Goal: Task Accomplishment & Management: Manage account settings

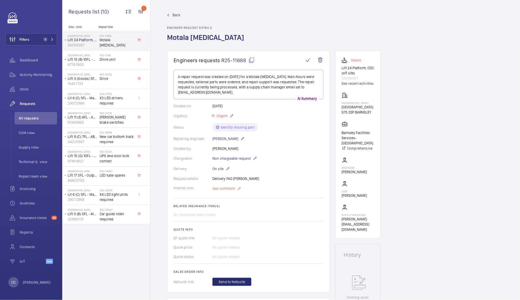
click at [226, 189] on span "Add comment" at bounding box center [223, 188] width 23 height 5
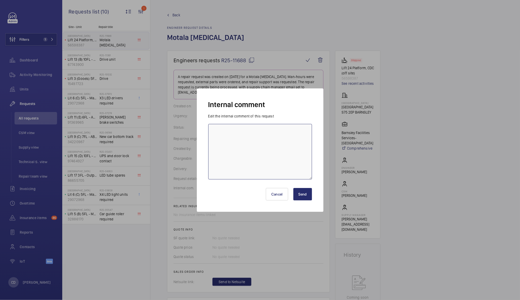
click at [252, 145] on textarea at bounding box center [260, 151] width 104 height 55
type textarea "03/09 verified contract - motors are included"
click at [305, 199] on button "Send" at bounding box center [302, 194] width 19 height 12
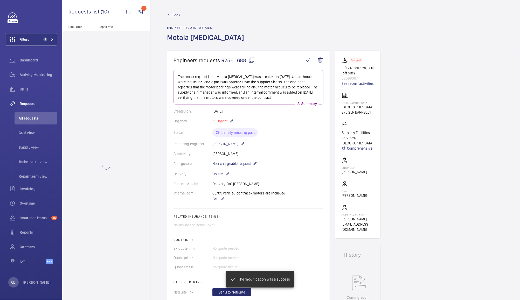
scroll to position [209, 0]
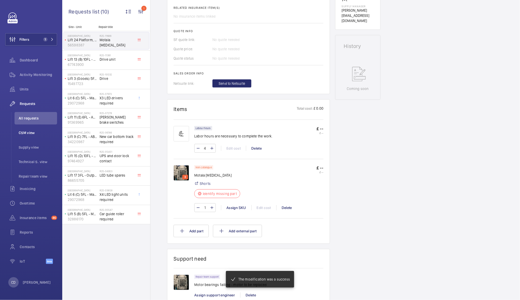
click at [31, 133] on span "CSM view" at bounding box center [38, 132] width 38 height 5
click at [27, 135] on span "CSM view" at bounding box center [38, 132] width 38 height 5
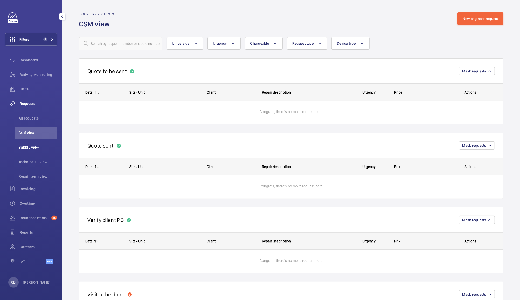
click at [31, 146] on span "Supply view" at bounding box center [38, 147] width 38 height 5
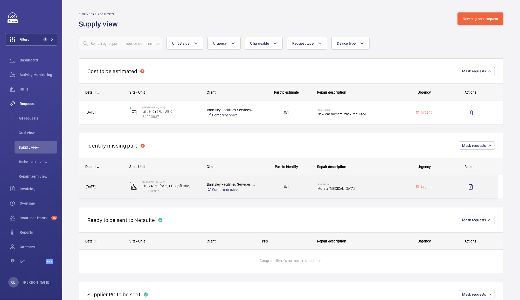
click at [320, 183] on h2 "R25-11688" at bounding box center [357, 184] width 81 height 3
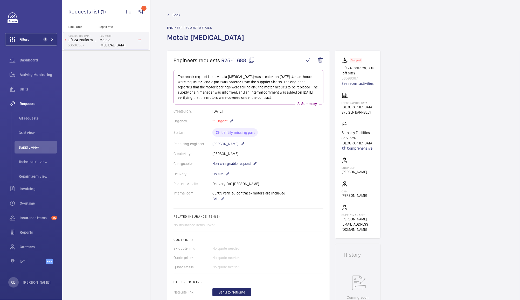
click at [253, 60] on mat-icon at bounding box center [251, 60] width 6 height 6
